Goal: Use online tool/utility: Use online tool/utility

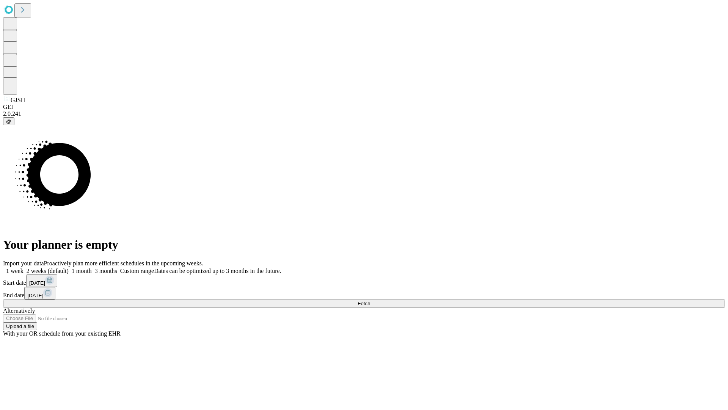
click at [370, 300] on span "Fetch" at bounding box center [364, 303] width 13 height 6
